Goal: Navigation & Orientation: Find specific page/section

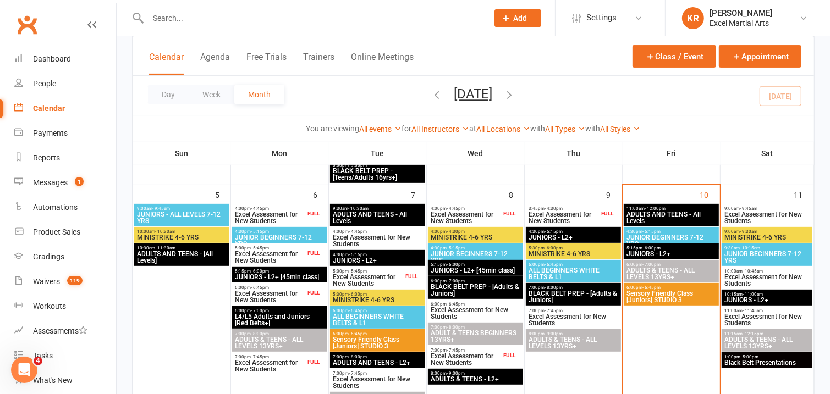
scroll to position [333, 0]
click at [799, 18] on icon at bounding box center [803, 18] width 9 height 9
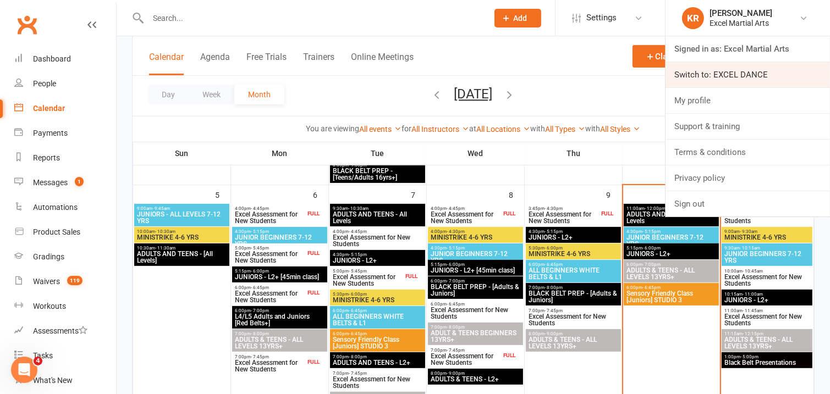
click at [731, 77] on link "Switch to: EXCEL DANCE" at bounding box center [747, 74] width 164 height 25
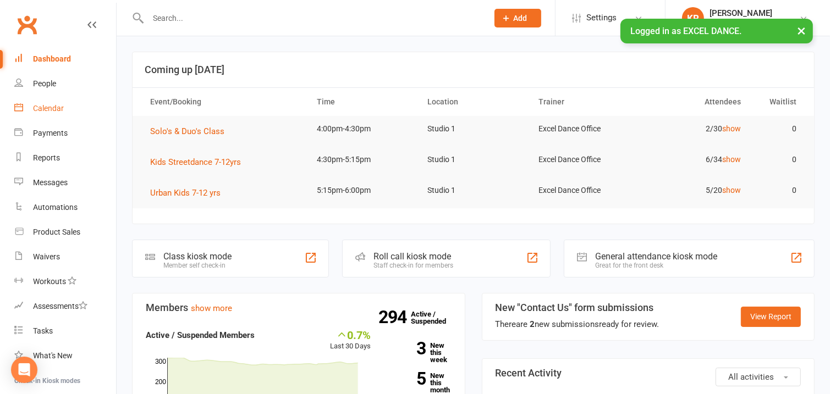
click at [59, 110] on div "Calendar" at bounding box center [48, 108] width 31 height 9
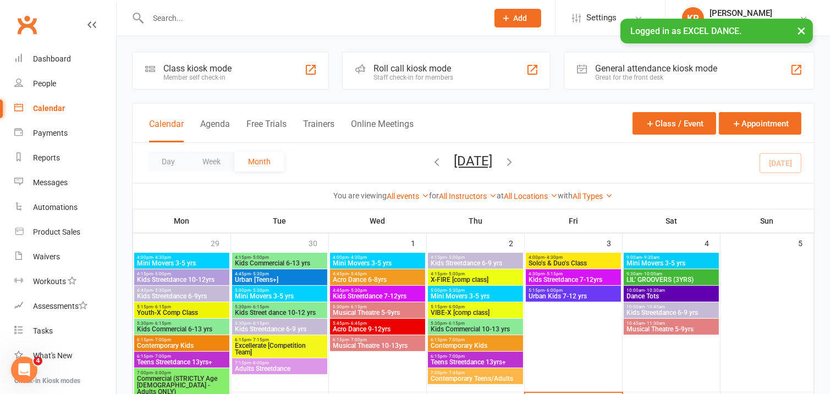
click at [801, 29] on button "×" at bounding box center [801, 31] width 20 height 24
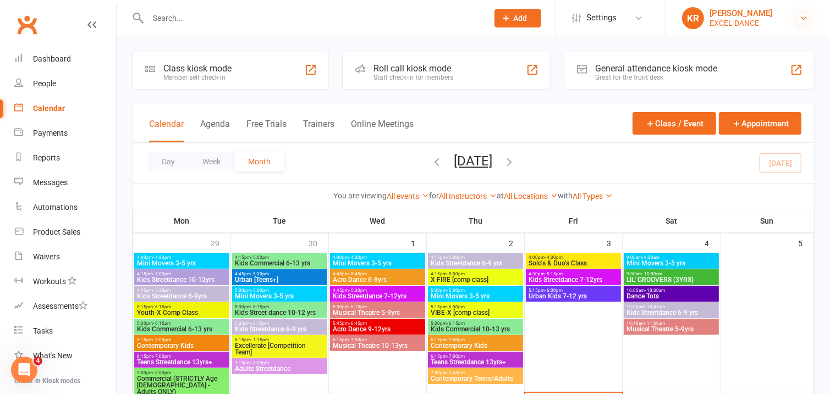
click at [806, 19] on icon at bounding box center [803, 18] width 9 height 9
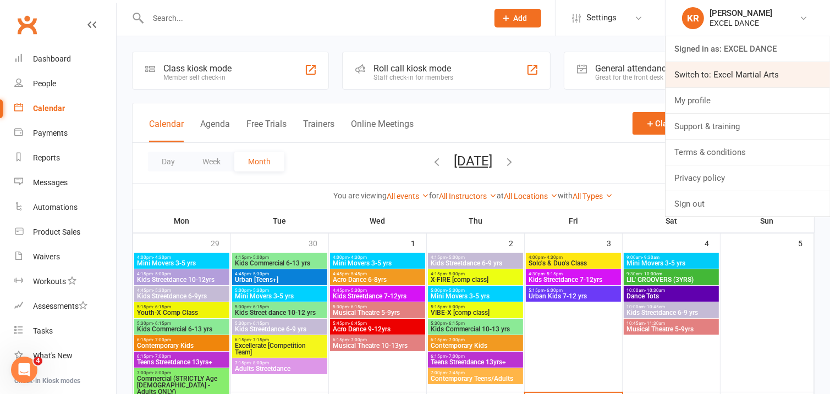
click at [764, 72] on link "Switch to: Excel Martial Arts" at bounding box center [747, 74] width 164 height 25
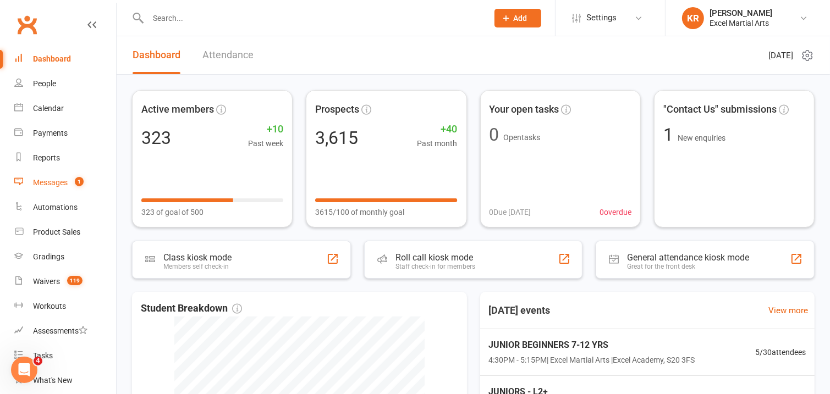
click at [63, 182] on div "Messages" at bounding box center [50, 182] width 35 height 9
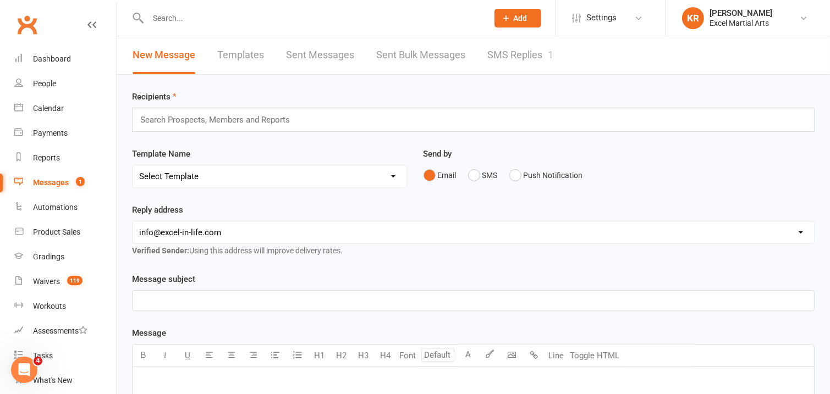
click at [487, 53] on div "New Message Templates Sent Messages Sent Bulk Messages SMS Replies 1" at bounding box center [343, 55] width 453 height 38
click at [513, 58] on link "SMS Replies 1" at bounding box center [520, 55] width 66 height 38
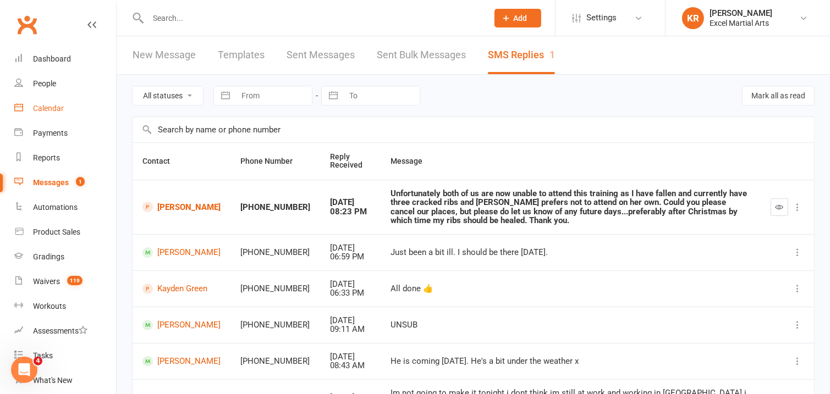
click at [57, 109] on div "Calendar" at bounding box center [48, 108] width 31 height 9
